Goal: Task Accomplishment & Management: Use online tool/utility

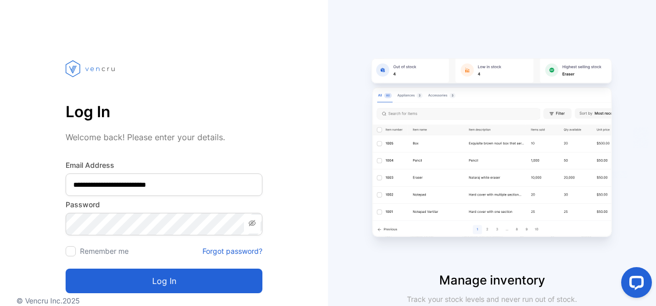
click at [213, 275] on button "Log in" at bounding box center [164, 281] width 197 height 25
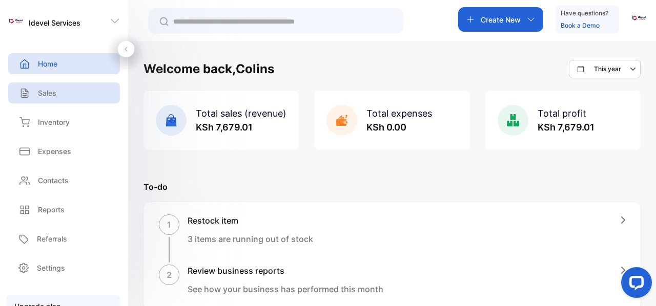
click at [63, 96] on div "Sales" at bounding box center [64, 92] width 112 height 21
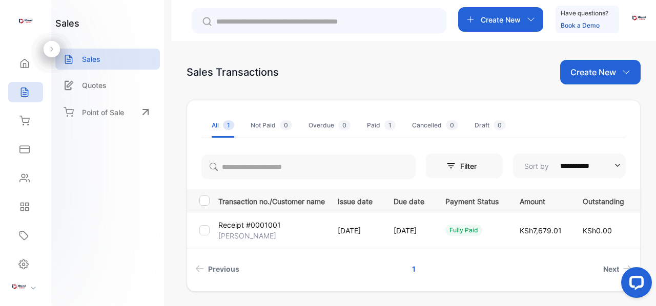
drag, startPoint x: 252, startPoint y: 221, endPoint x: 316, endPoint y: 223, distance: 63.6
click at [253, 221] on p "Receipt #0001001" at bounding box center [249, 225] width 63 height 11
click at [312, 229] on td "Receipt #0001001 [PERSON_NAME]" at bounding box center [269, 230] width 111 height 37
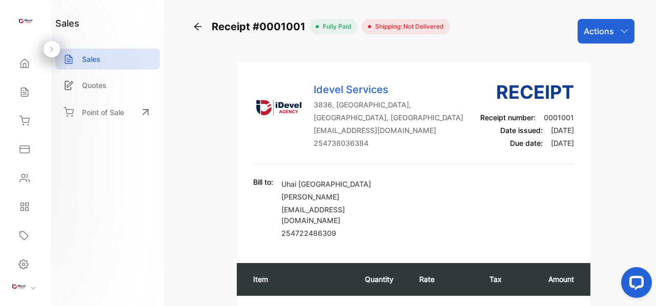
click at [621, 35] on icon "button" at bounding box center [624, 31] width 8 height 8
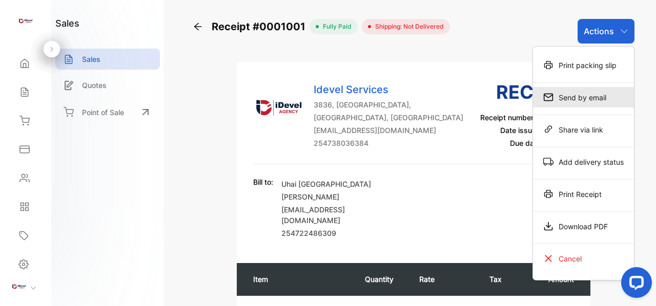
click at [585, 103] on div "Send by email" at bounding box center [583, 97] width 101 height 20
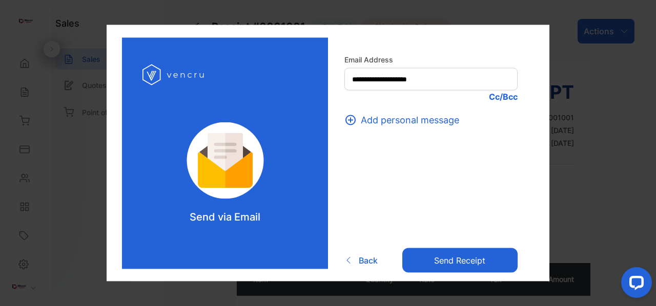
click at [444, 258] on button "Send receipt" at bounding box center [459, 260] width 115 height 25
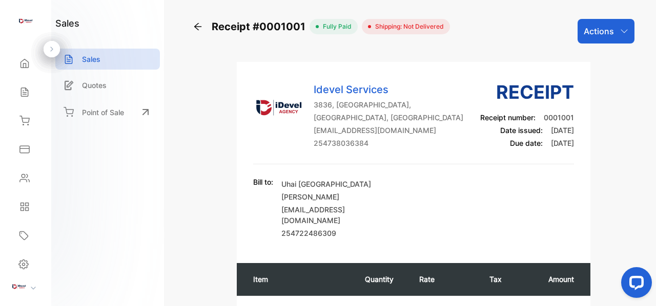
click at [621, 36] on div "Actions" at bounding box center [605, 31] width 57 height 25
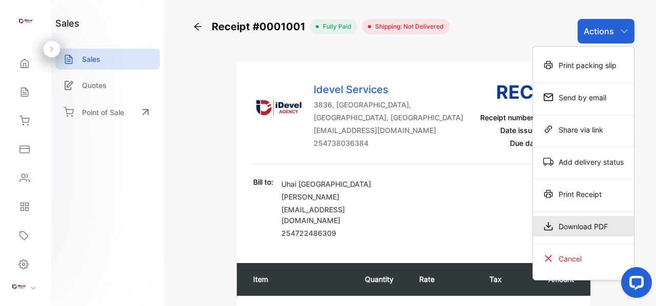
click at [569, 222] on div "Download PDF" at bounding box center [583, 226] width 101 height 20
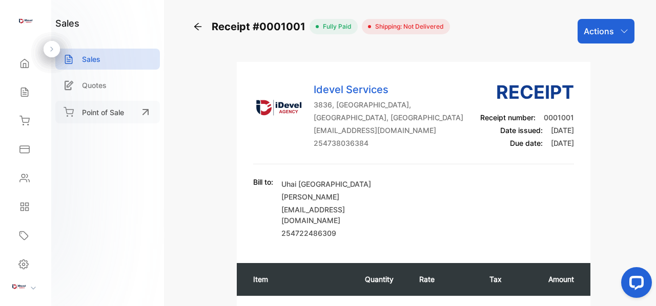
click at [90, 108] on p "Point of Sale" at bounding box center [103, 112] width 42 height 11
click at [27, 119] on icon at bounding box center [24, 121] width 10 height 10
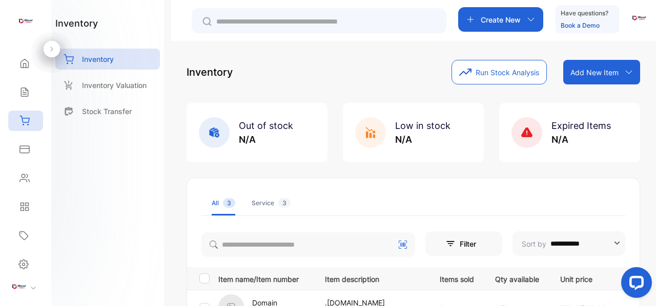
click at [625, 72] on icon at bounding box center [629, 72] width 8 height 8
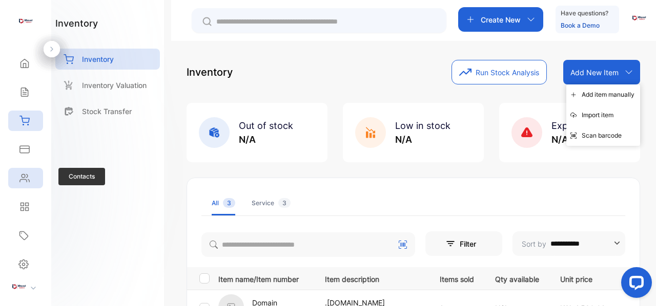
click at [23, 175] on icon at bounding box center [24, 179] width 9 height 8
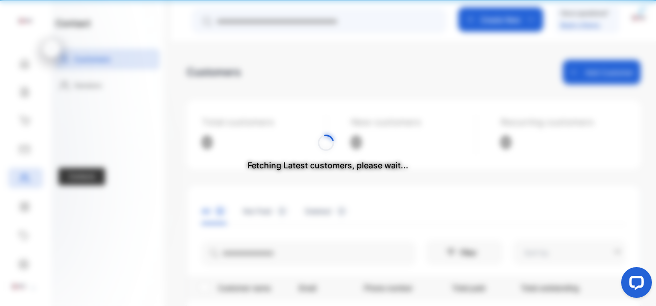
type input "**********"
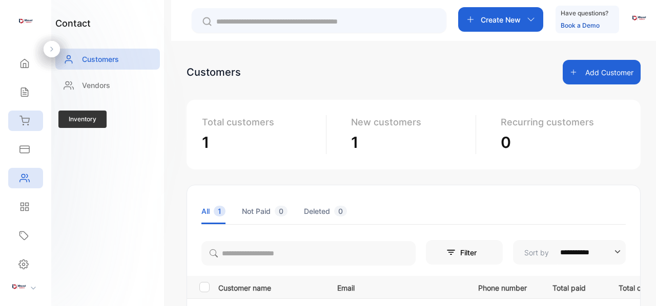
click at [20, 119] on icon at bounding box center [24, 121] width 10 height 10
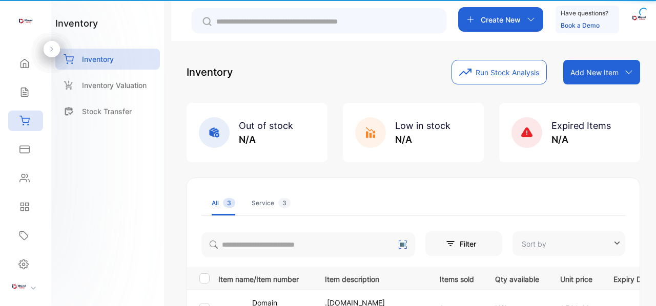
type input "**********"
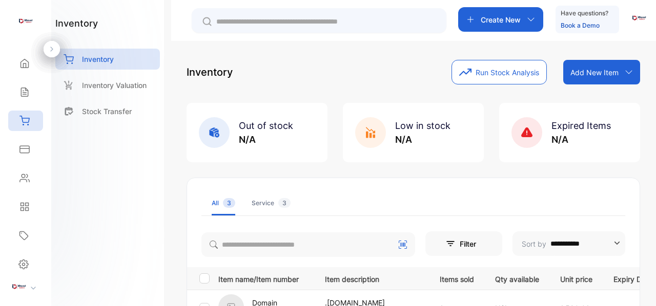
click at [627, 72] on icon at bounding box center [628, 72] width 7 height 4
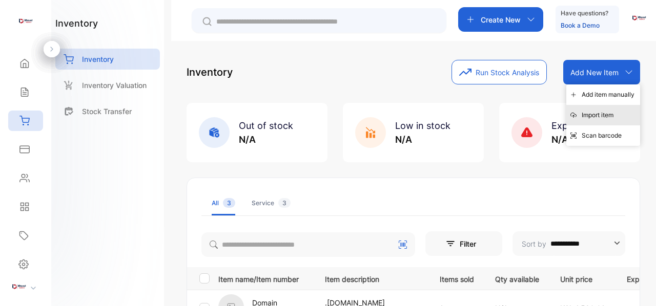
click at [593, 118] on div "Import item" at bounding box center [603, 115] width 74 height 20
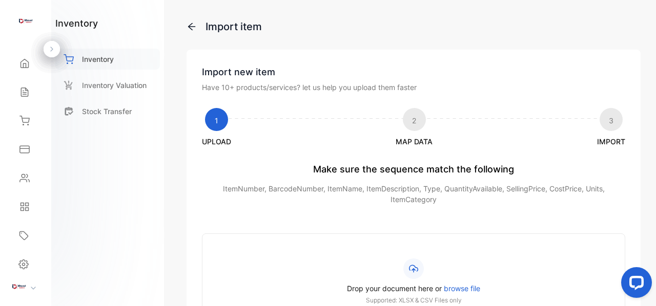
click at [101, 58] on p "Inventory" at bounding box center [98, 59] width 32 height 11
